Goal: Task Accomplishment & Management: Use online tool/utility

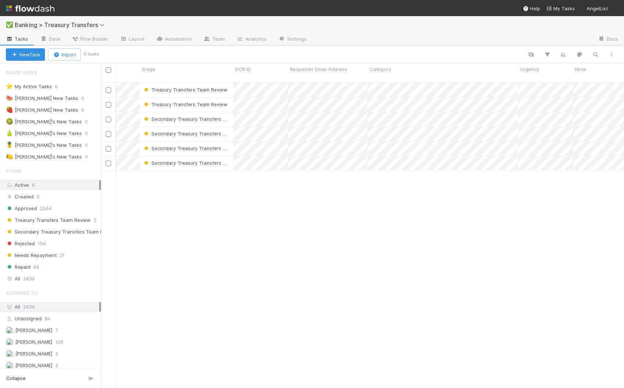
scroll to position [0, 90]
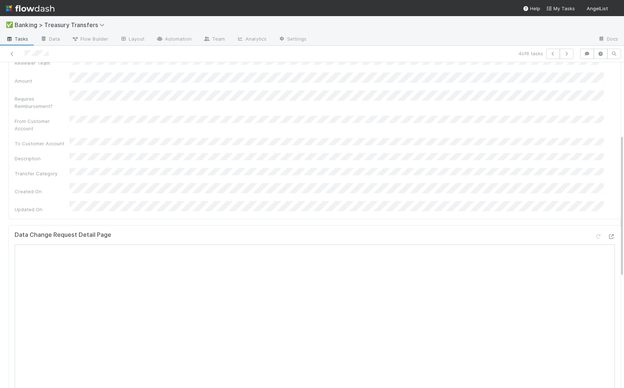
scroll to position [180, 0]
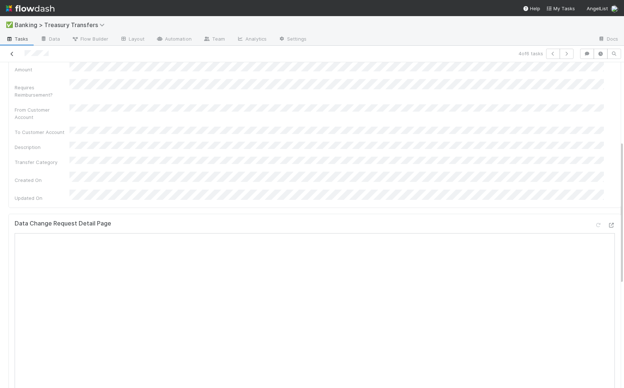
click at [12, 54] on icon at bounding box center [11, 54] width 7 height 5
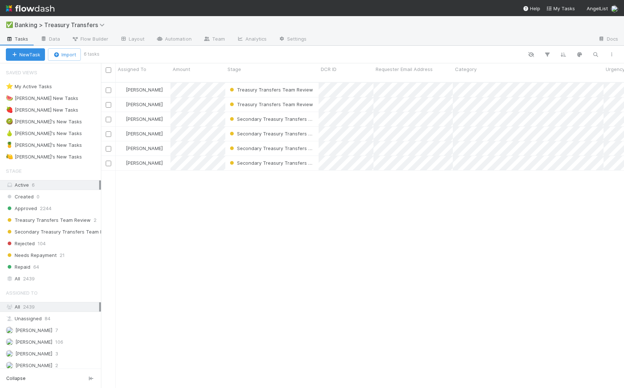
scroll to position [306, 518]
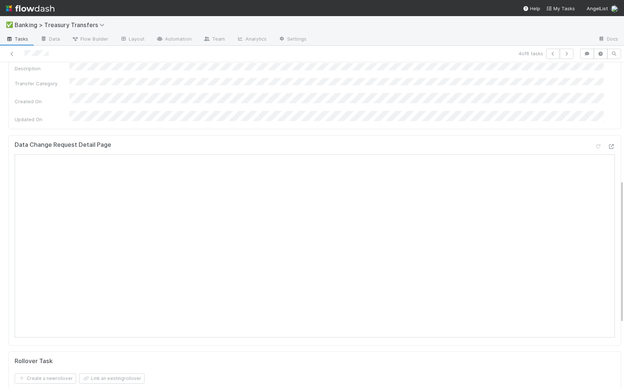
scroll to position [268, 0]
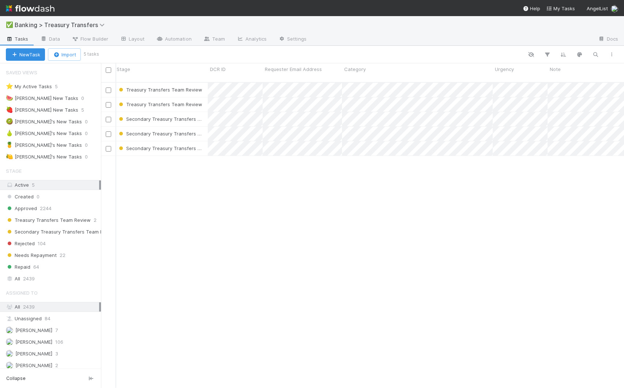
scroll to position [0, 117]
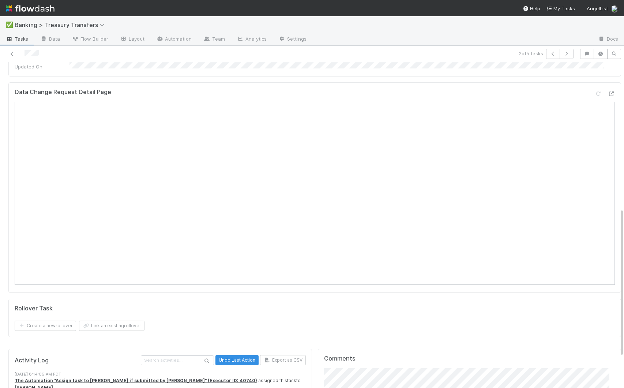
scroll to position [320, 0]
click at [11, 55] on icon at bounding box center [11, 54] width 7 height 5
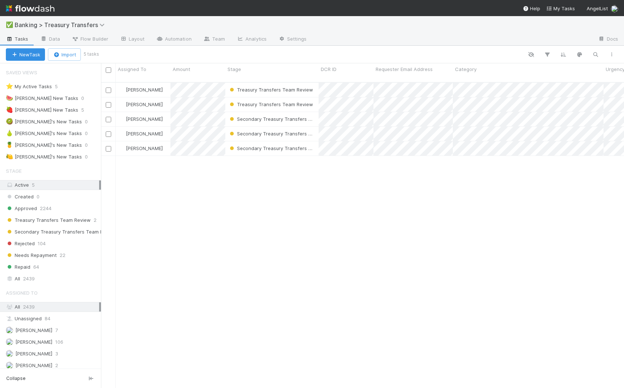
scroll to position [306, 518]
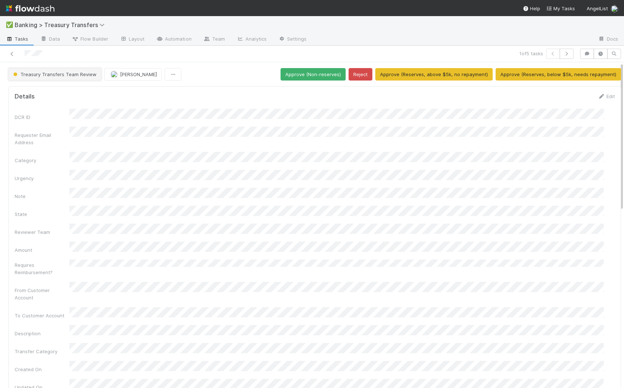
click at [27, 77] on button "Treasury Transfers Team Review" at bounding box center [54, 74] width 93 height 12
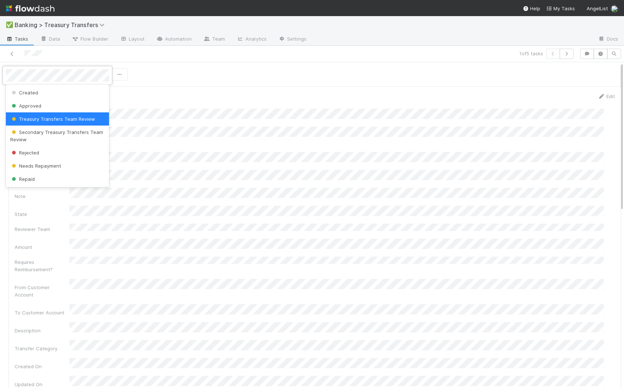
click at [319, 114] on div at bounding box center [312, 194] width 624 height 388
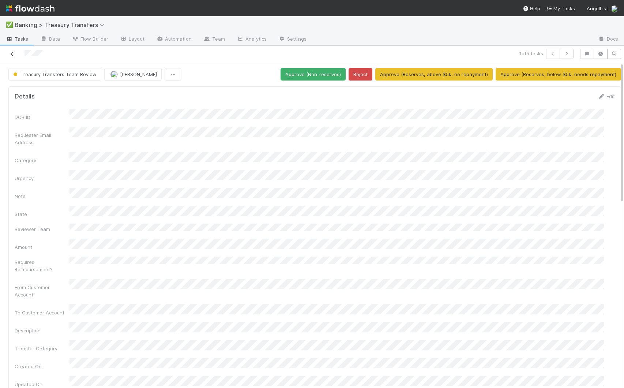
click at [11, 53] on icon at bounding box center [11, 54] width 7 height 5
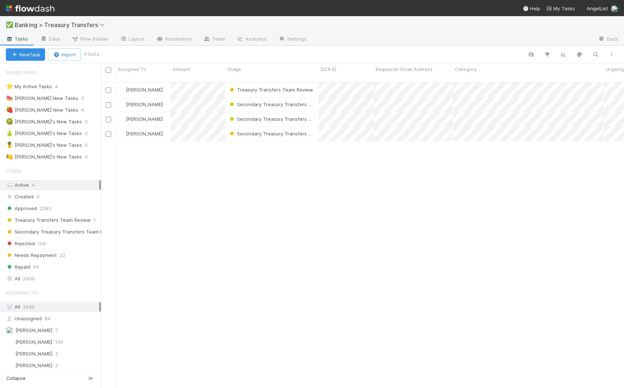
scroll to position [306, 518]
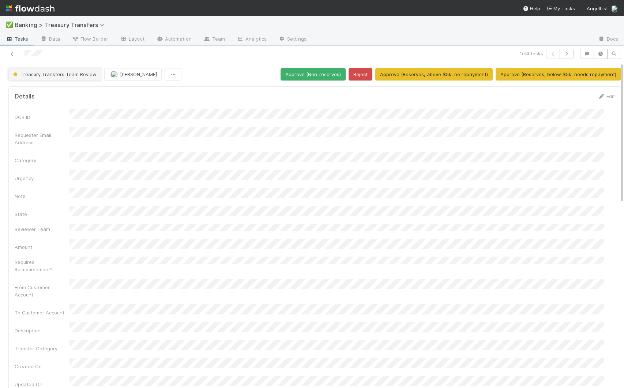
click at [57, 70] on button "Treasury Transfers Team Review" at bounding box center [54, 74] width 93 height 12
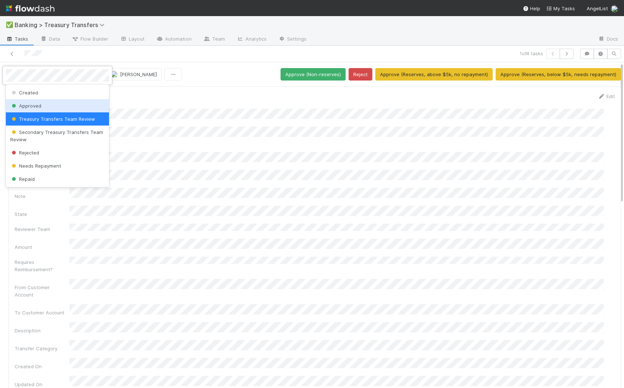
click at [39, 107] on span "Approved" at bounding box center [25, 106] width 31 height 6
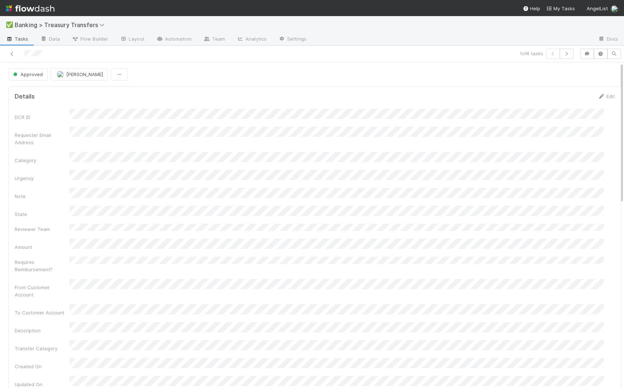
click at [14, 39] on span "Tasks" at bounding box center [17, 38] width 23 height 7
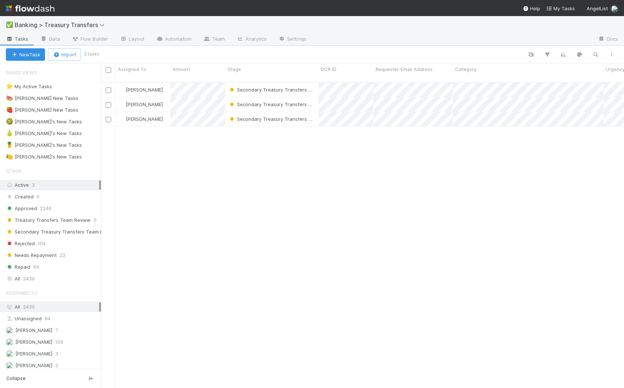
scroll to position [306, 518]
